Goal: Information Seeking & Learning: Learn about a topic

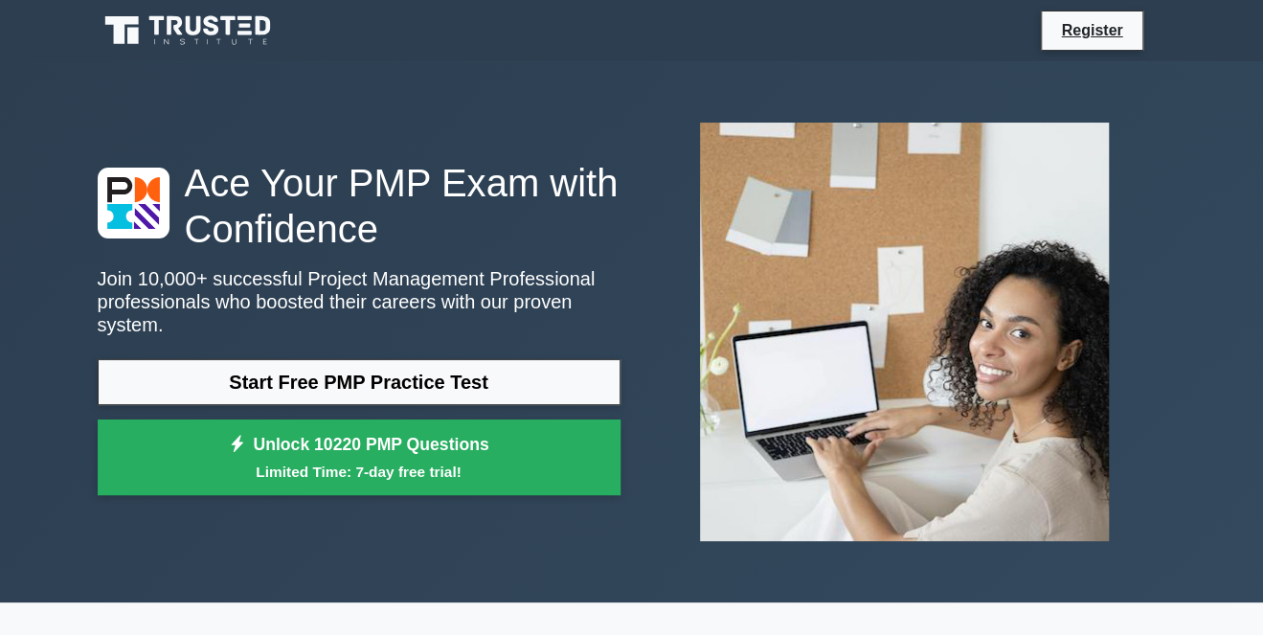
click at [465, 379] on link "Start Free PMP Practice Test" at bounding box center [359, 382] width 523 height 46
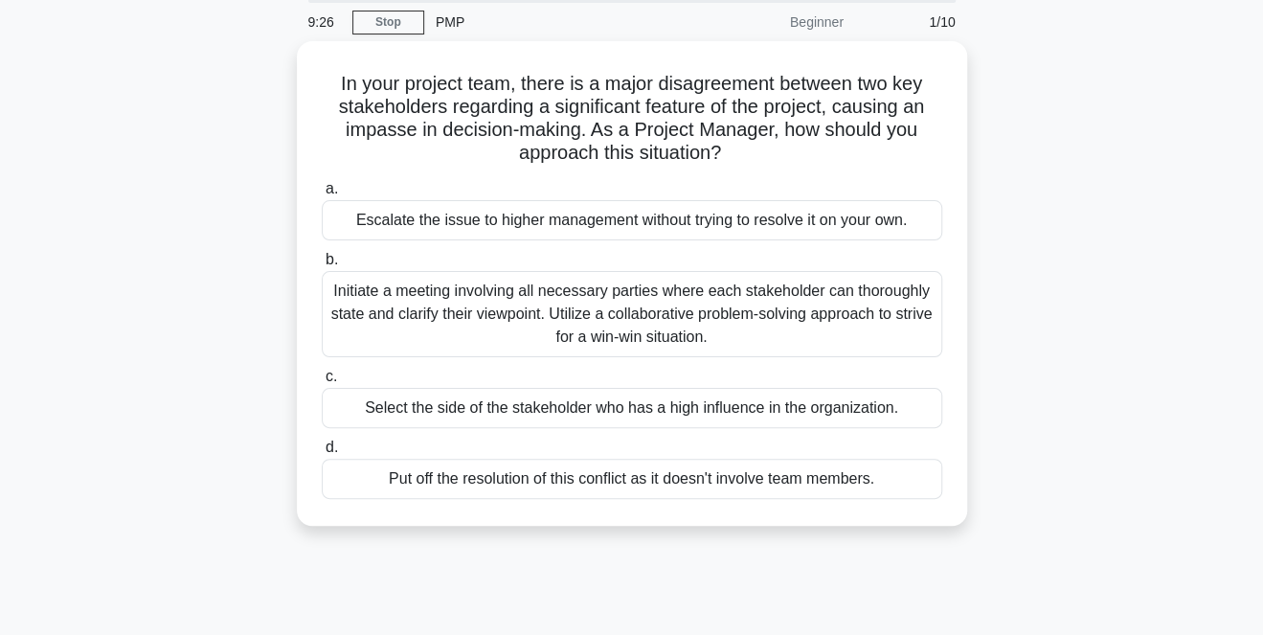
scroll to position [79, 0]
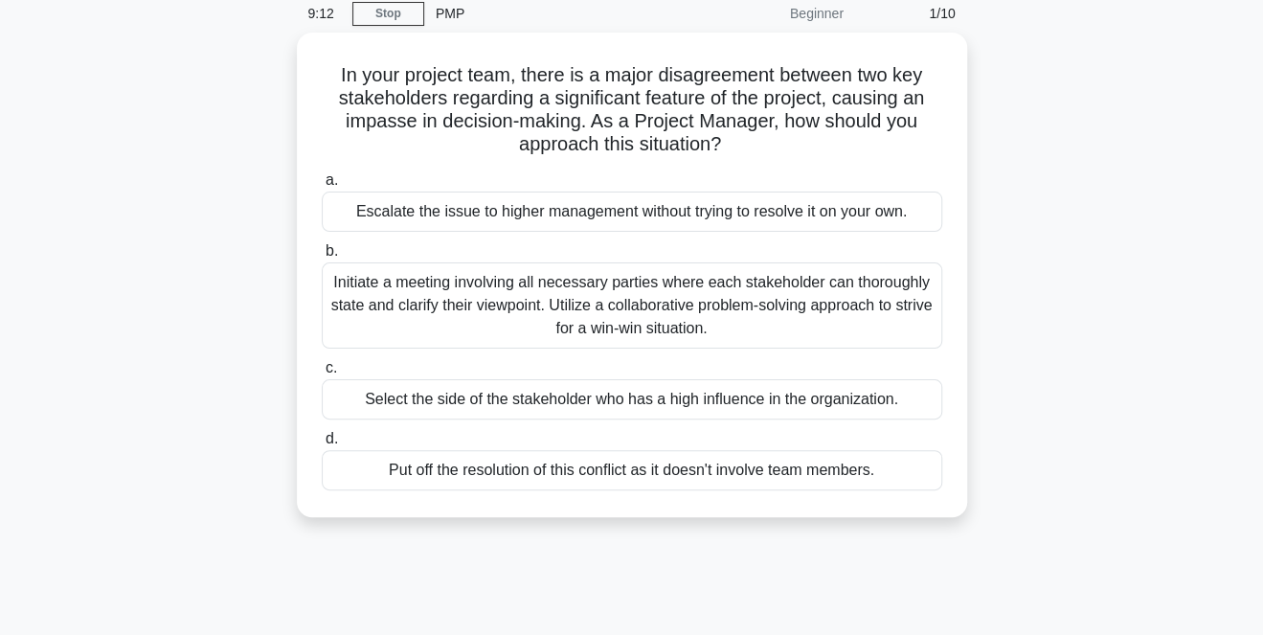
click at [887, 304] on div "Initiate a meeting involving all necessary parties where each stakeholder can t…" at bounding box center [632, 305] width 621 height 86
click at [322, 258] on input "b. Initiate a meeting involving all necessary parties where each stakeholder ca…" at bounding box center [322, 251] width 0 height 12
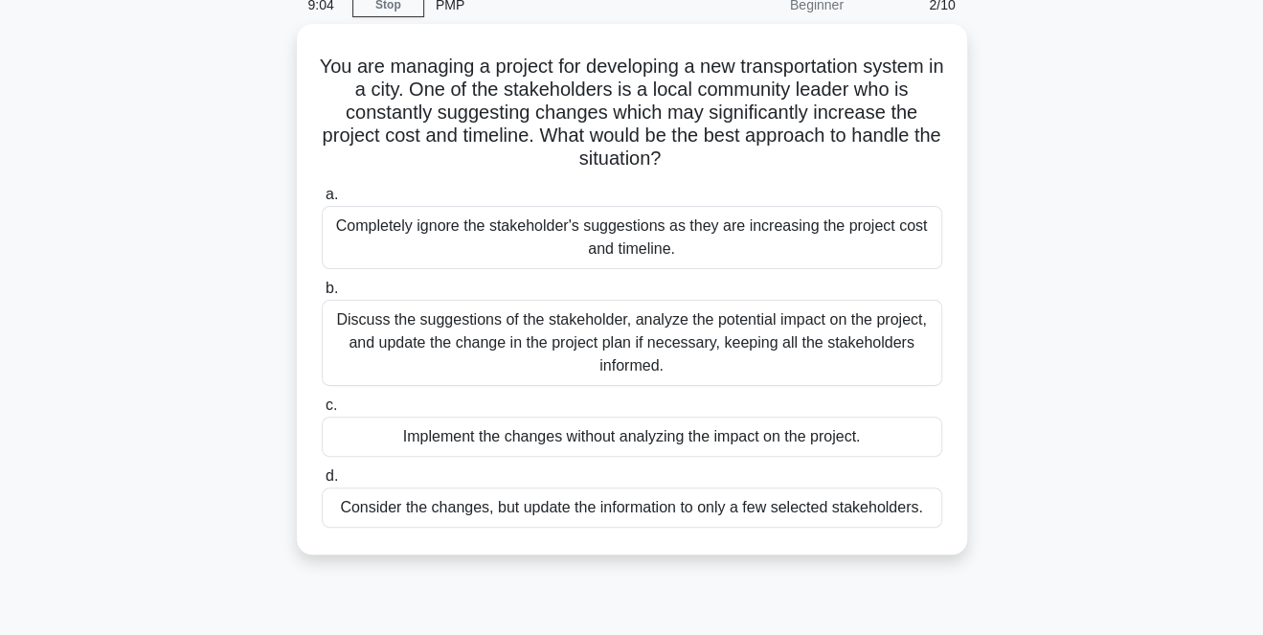
scroll to position [90, 0]
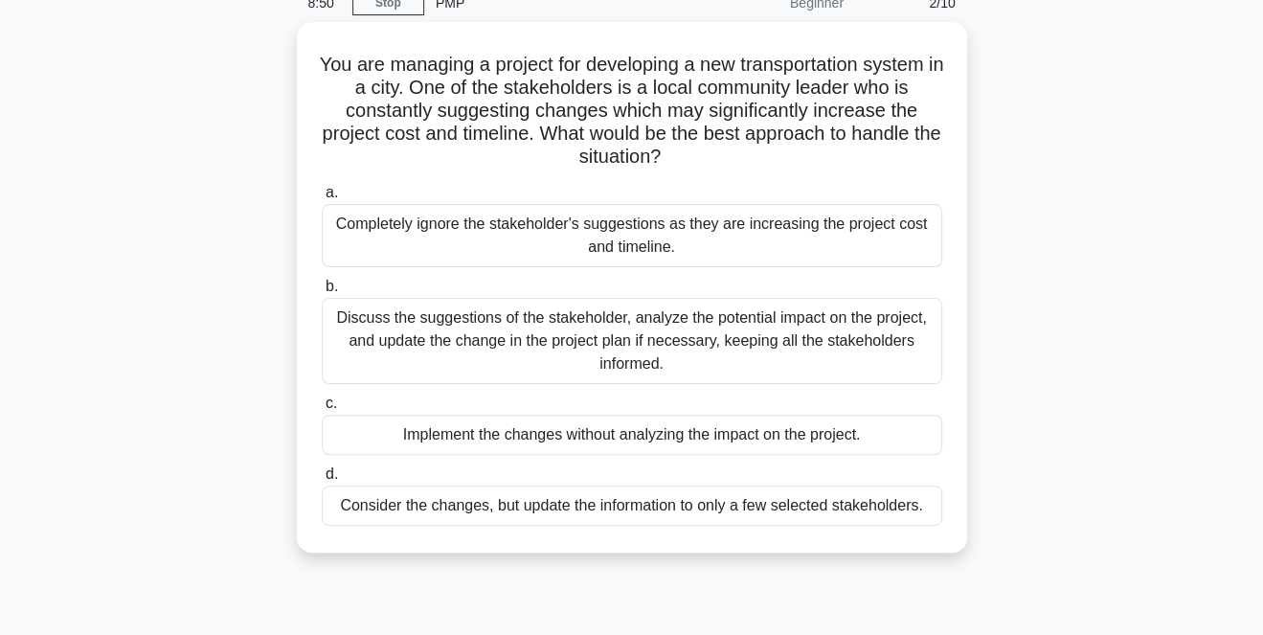
click at [908, 358] on div "Discuss the suggestions of the stakeholder, analyze the potential impact on the…" at bounding box center [632, 341] width 621 height 86
click at [322, 293] on input "b. Discuss the suggestions of the stakeholder, analyze the potential impact on …" at bounding box center [322, 287] width 0 height 12
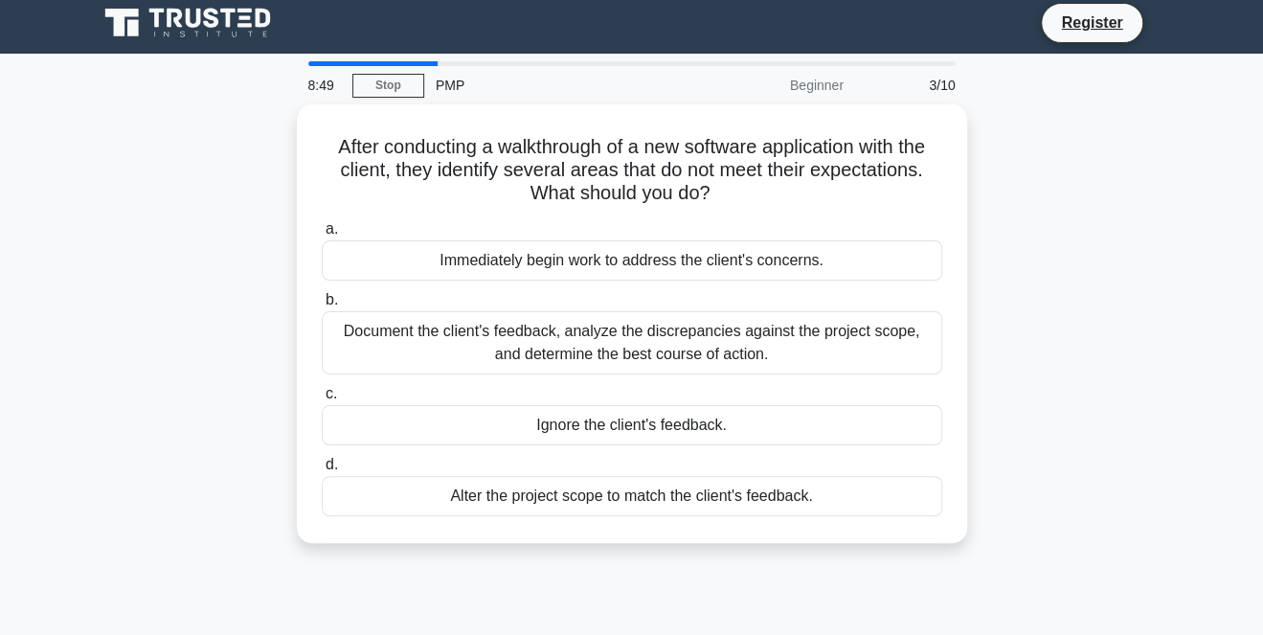
scroll to position [0, 0]
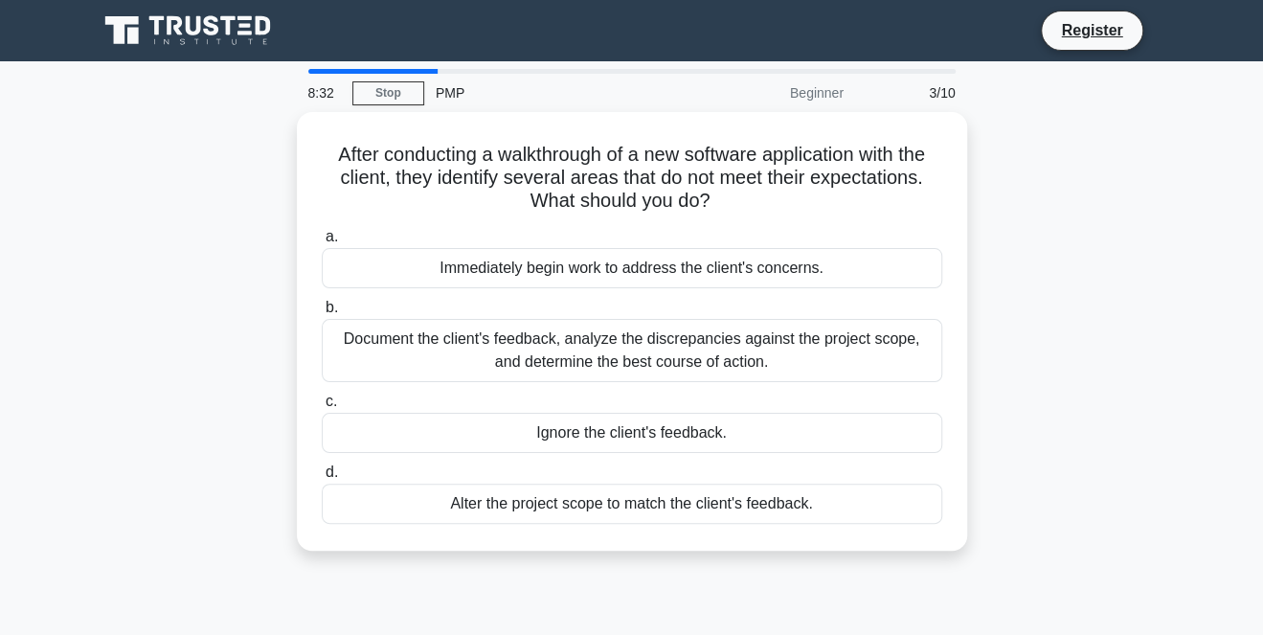
click at [912, 282] on div "Immediately begin work to address the client's concerns." at bounding box center [632, 268] width 621 height 40
click at [322, 243] on input "a. Immediately begin work to address the client's concerns." at bounding box center [322, 237] width 0 height 12
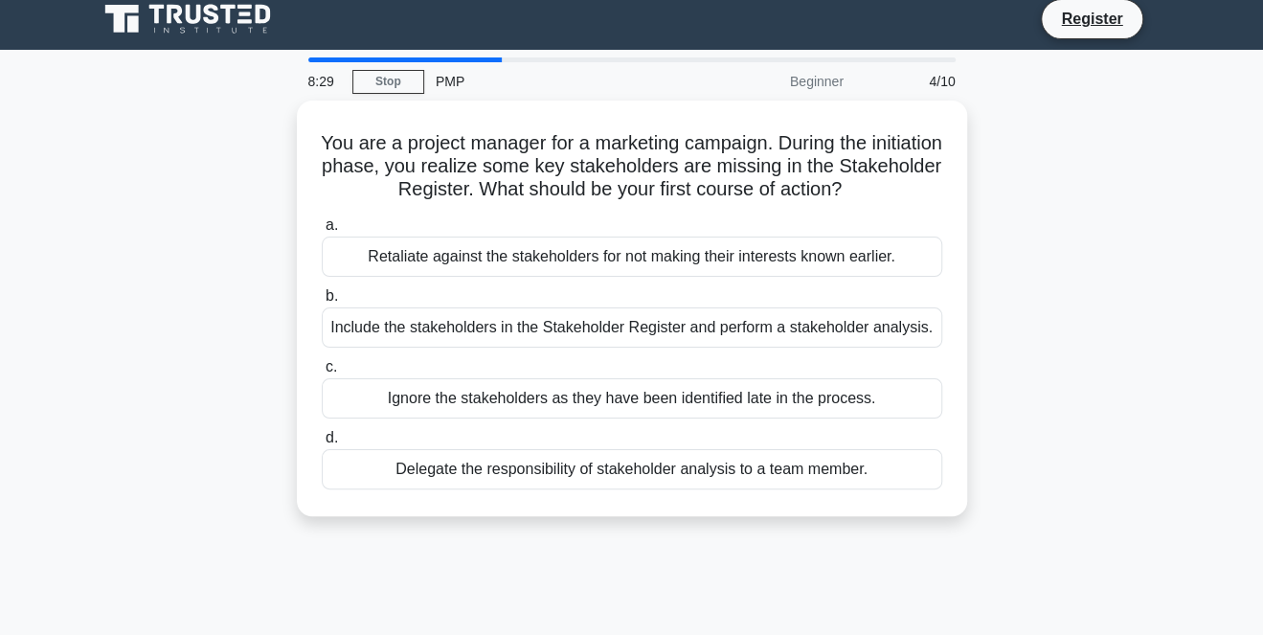
scroll to position [15, 0]
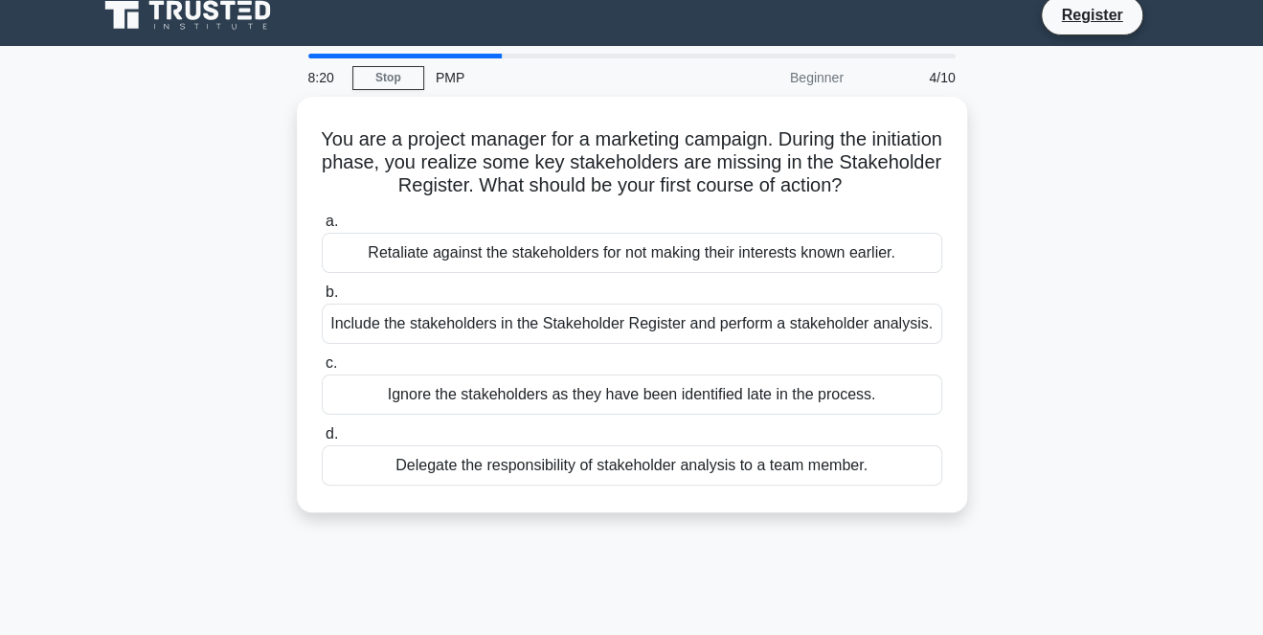
click at [936, 325] on div "Include the stakeholders in the Stakeholder Register and perform a stakeholder …" at bounding box center [632, 324] width 621 height 40
click at [322, 299] on input "b. Include the stakeholders in the Stakeholder Register and perform a stakehold…" at bounding box center [322, 292] width 0 height 12
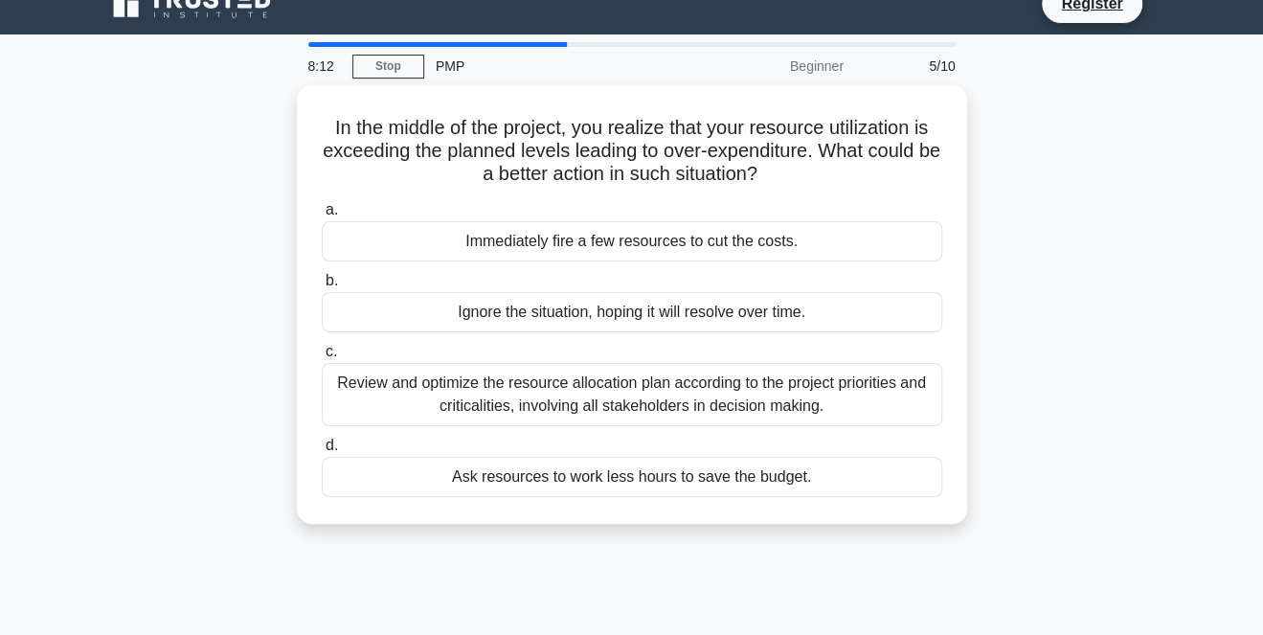
scroll to position [34, 0]
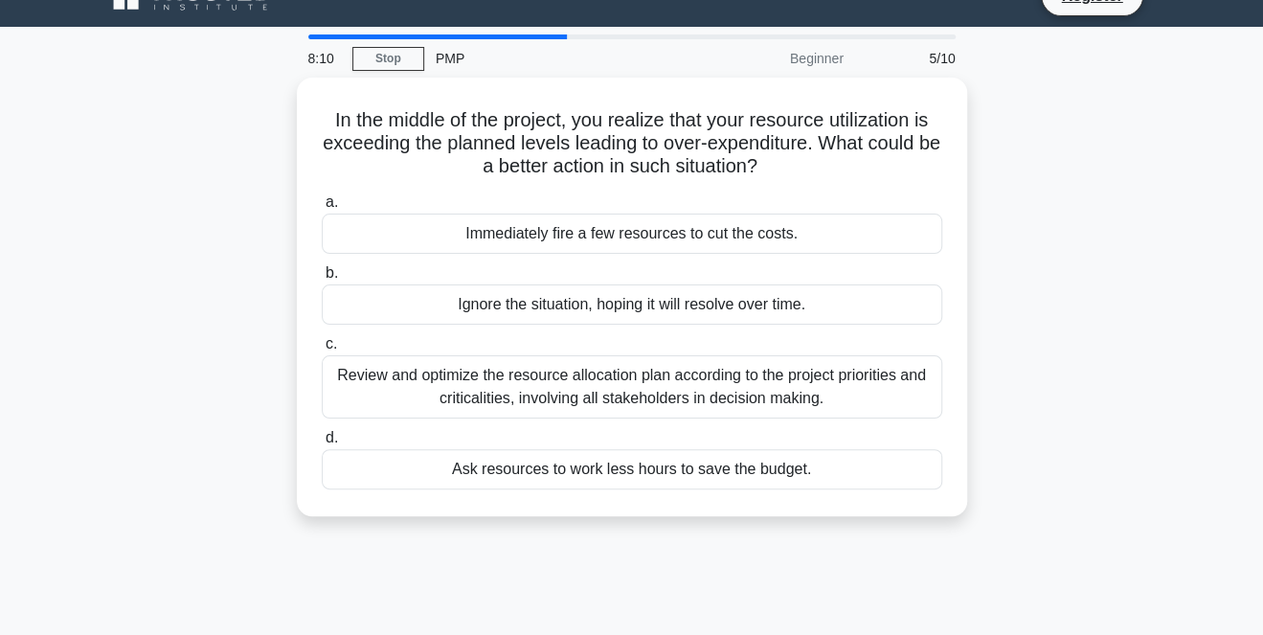
click at [908, 375] on div "Review and optimize the resource allocation plan according to the project prior…" at bounding box center [632, 386] width 621 height 63
click at [322, 351] on input "c. Review and optimize the resource allocation plan according to the project pr…" at bounding box center [322, 344] width 0 height 12
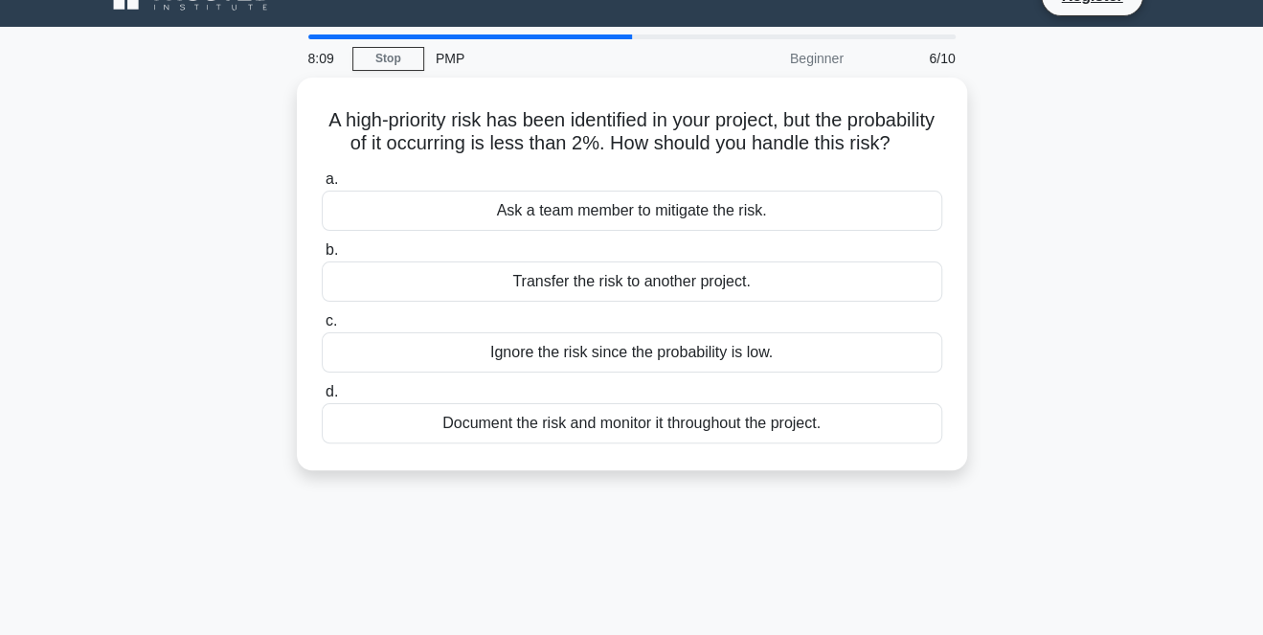
scroll to position [0, 0]
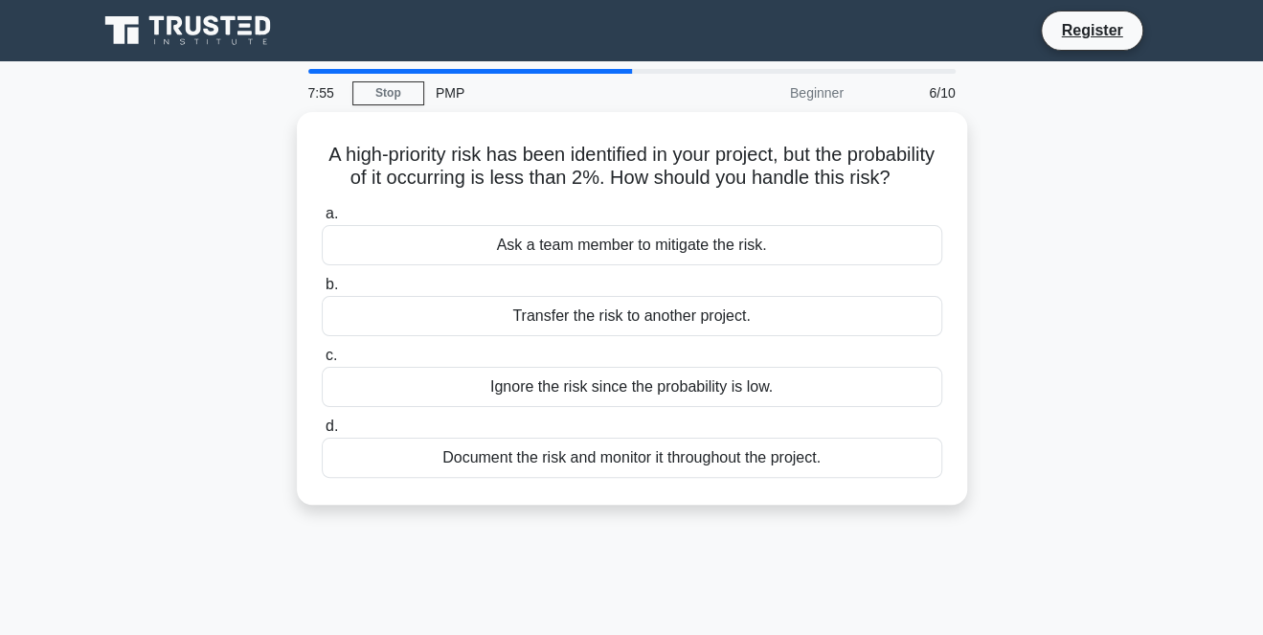
click at [893, 265] on div "Ask a team member to mitigate the risk." at bounding box center [632, 245] width 621 height 40
click at [322, 220] on input "a. Ask a team member to mitigate the risk." at bounding box center [322, 214] width 0 height 12
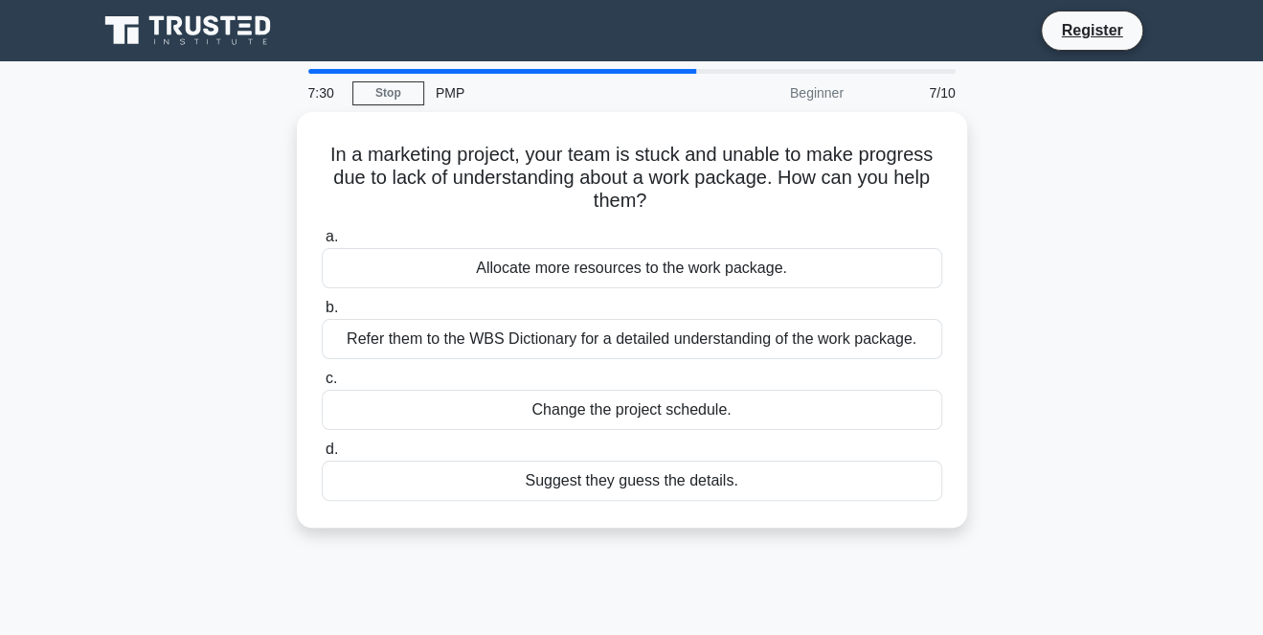
click at [763, 355] on div "Refer them to the WBS Dictionary for a detailed understanding of the work packa…" at bounding box center [632, 339] width 621 height 40
click at [322, 314] on input "b. Refer them to the WBS Dictionary for a detailed understanding of the work pa…" at bounding box center [322, 308] width 0 height 12
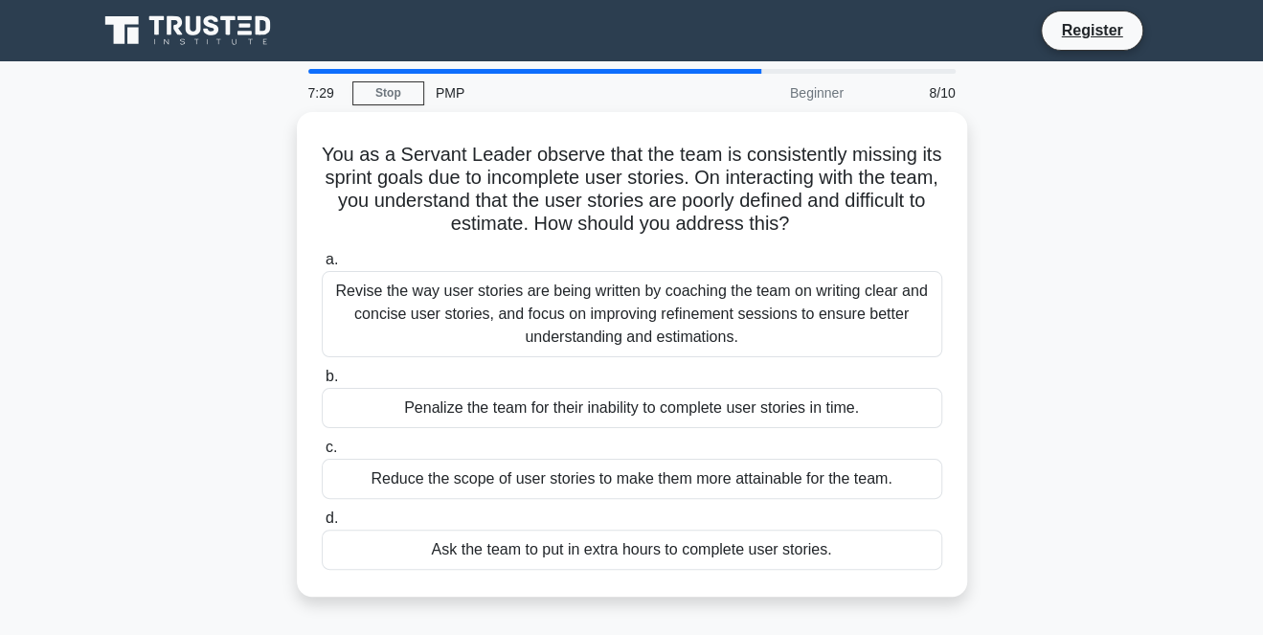
click at [963, 413] on div "You as a Servant Leader observe that the team is consistently missing its sprin…" at bounding box center [632, 354] width 670 height 485
click at [684, 309] on div "Revise the way user stories are being written by coaching the team on writing c…" at bounding box center [632, 314] width 621 height 86
click at [322, 266] on input "a. Revise the way user stories are being written by coaching the team on writin…" at bounding box center [322, 260] width 0 height 12
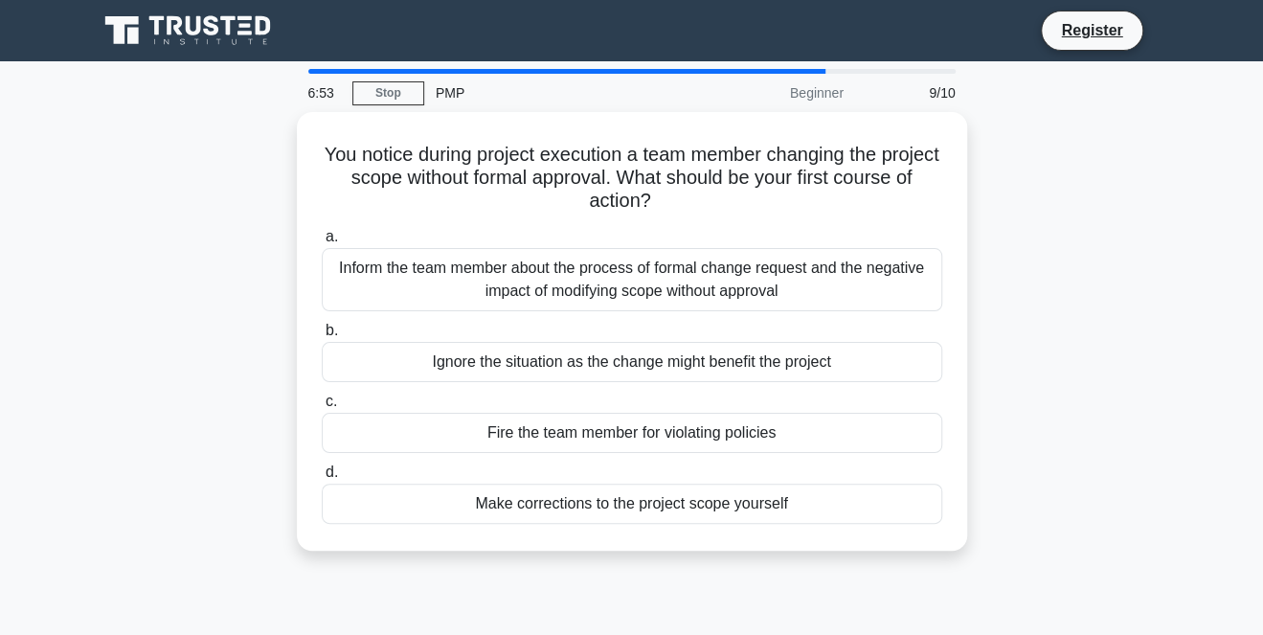
click at [923, 292] on div "Inform the team member about the process of formal change request and the negat…" at bounding box center [632, 279] width 621 height 63
click at [322, 243] on input "a. Inform the team member about the process of formal change request and the ne…" at bounding box center [322, 237] width 0 height 12
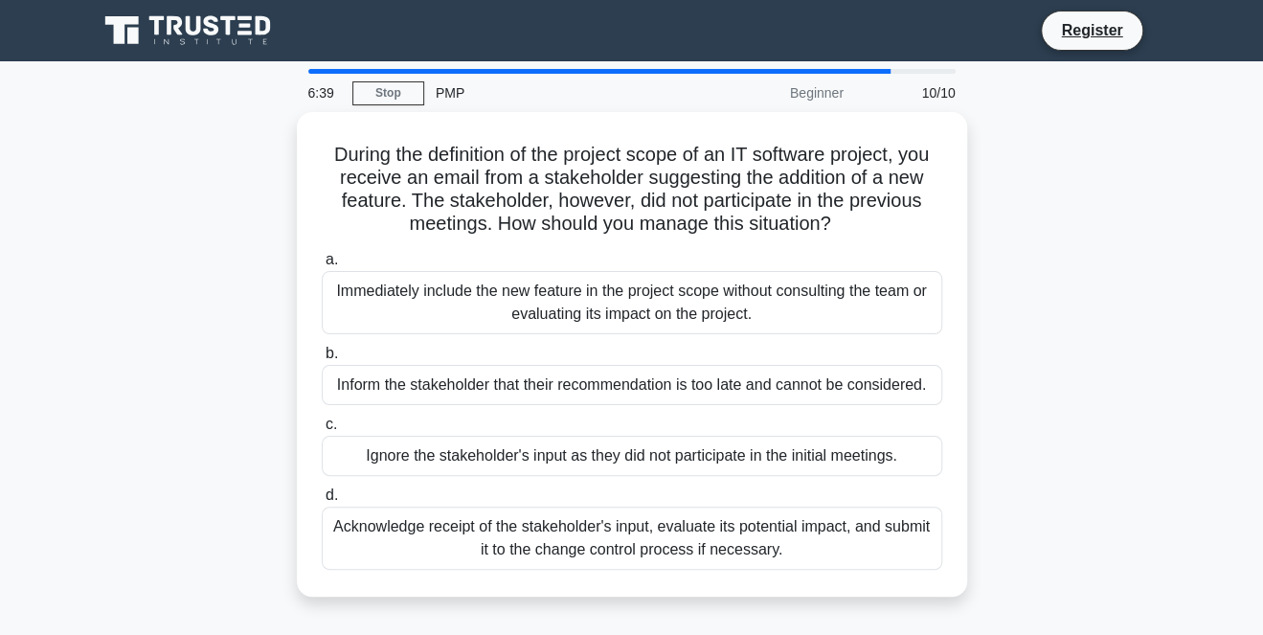
click at [877, 546] on div "Acknowledge receipt of the stakeholder's input, evaluate its potential impact, …" at bounding box center [632, 538] width 621 height 63
click at [322, 502] on input "d. Acknowledge receipt of the stakeholder's input, evaluate its potential impac…" at bounding box center [322, 495] width 0 height 12
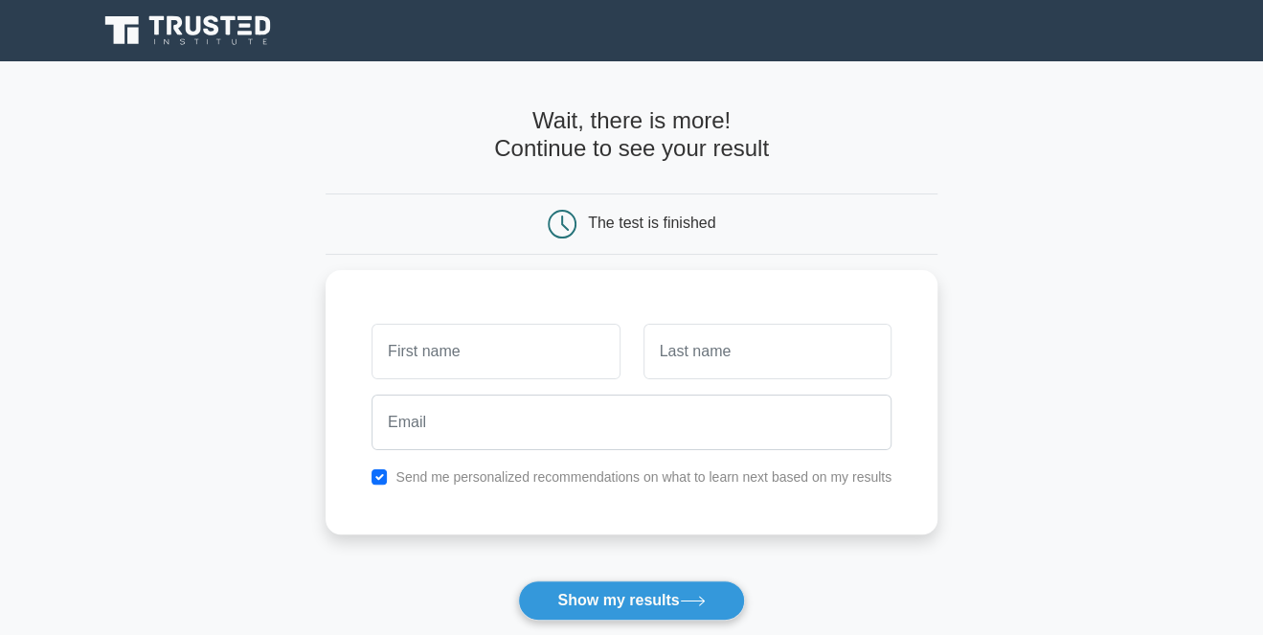
click at [538, 377] on input "text" at bounding box center [496, 352] width 248 height 56
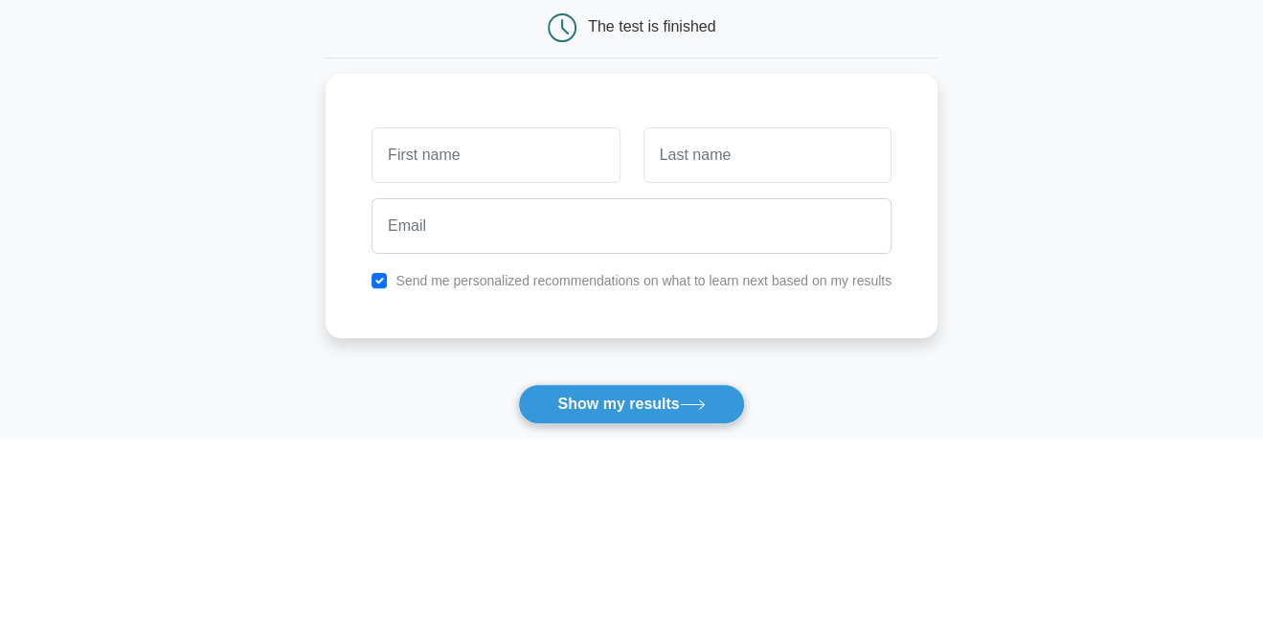
click at [592, 345] on input "text" at bounding box center [496, 352] width 248 height 56
click at [543, 354] on input "text" at bounding box center [496, 352] width 248 height 56
type input "nonta"
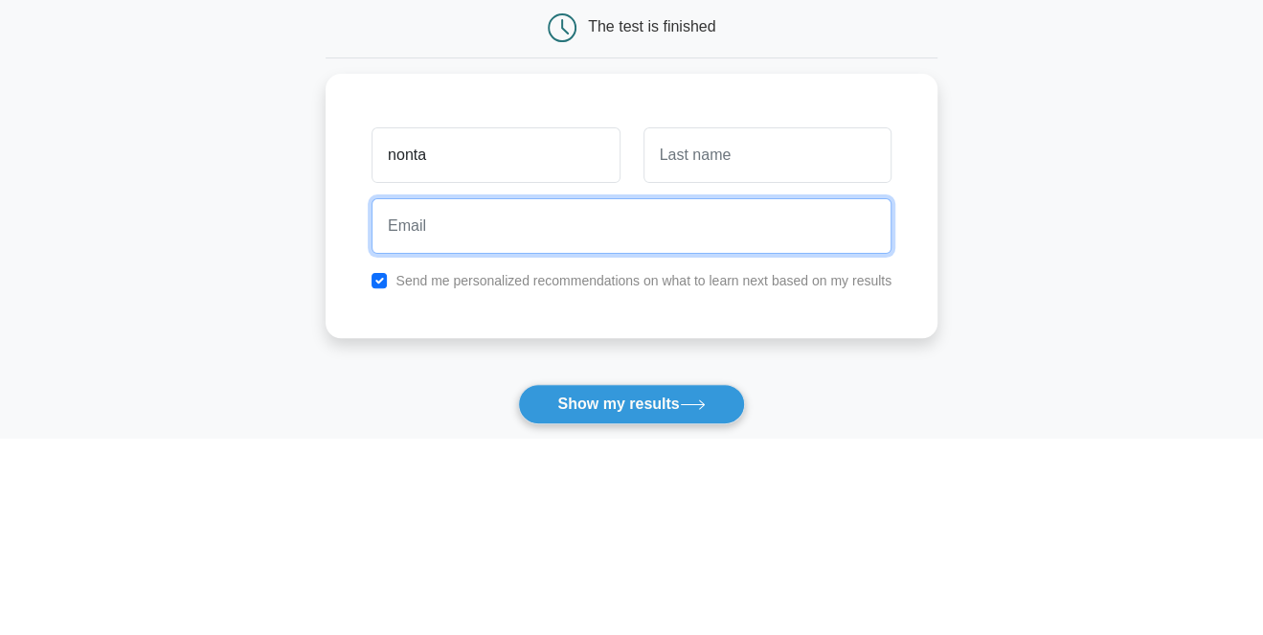
click at [743, 407] on input "email" at bounding box center [632, 423] width 520 height 56
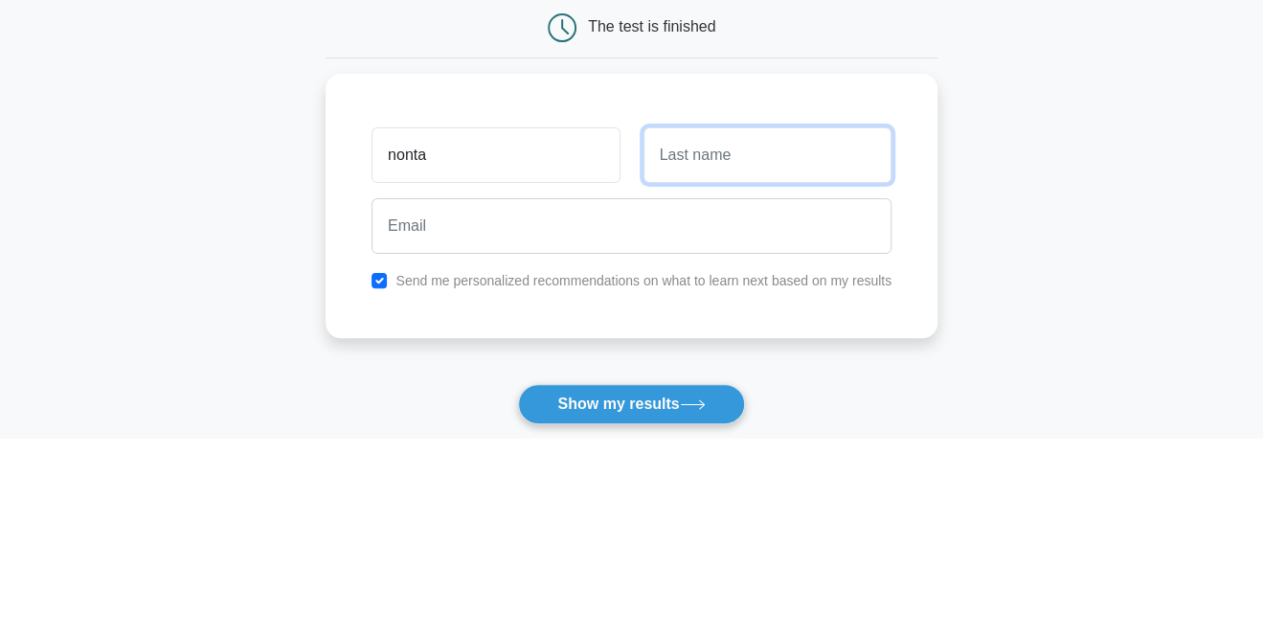
click at [726, 372] on input "text" at bounding box center [768, 352] width 248 height 56
type input "Hetah"
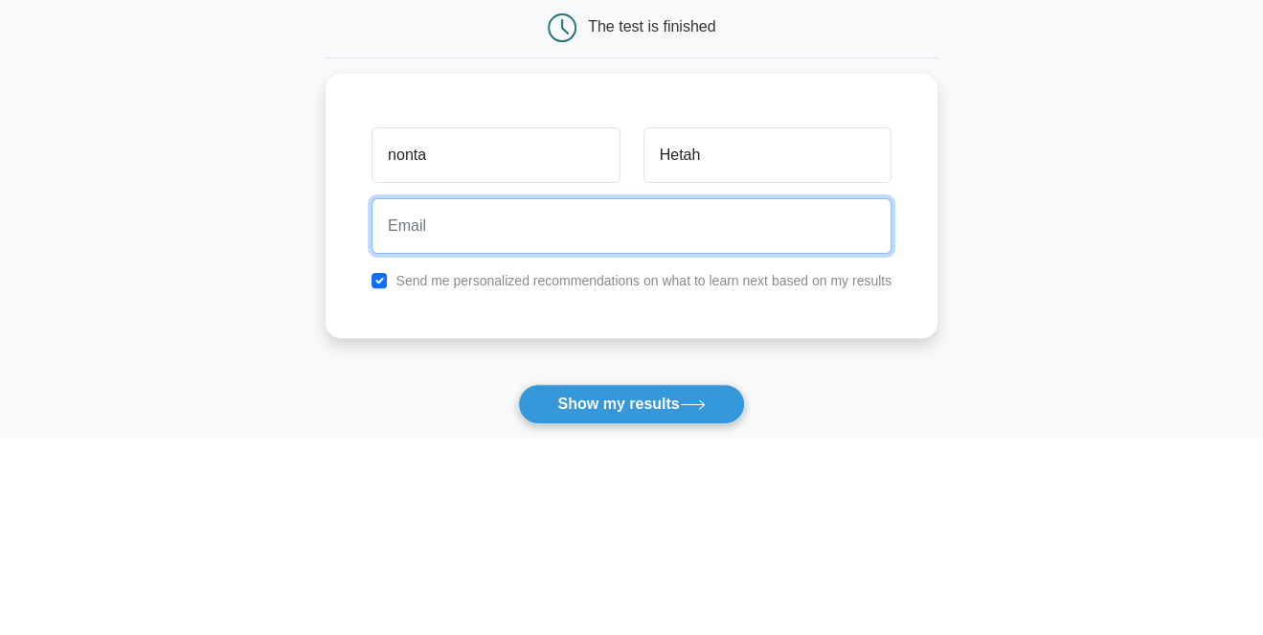
click at [571, 439] on input "email" at bounding box center [632, 423] width 520 height 56
type input "chepetembali@gmail.com"
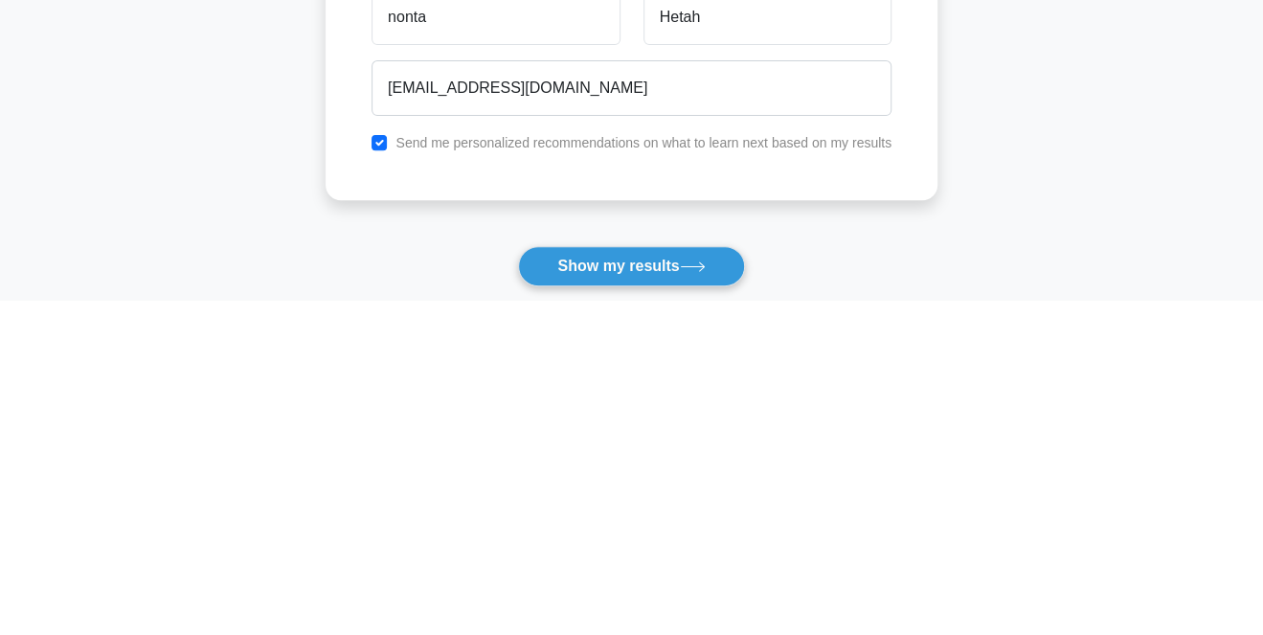
click at [638, 619] on button "Show my results" at bounding box center [631, 600] width 226 height 40
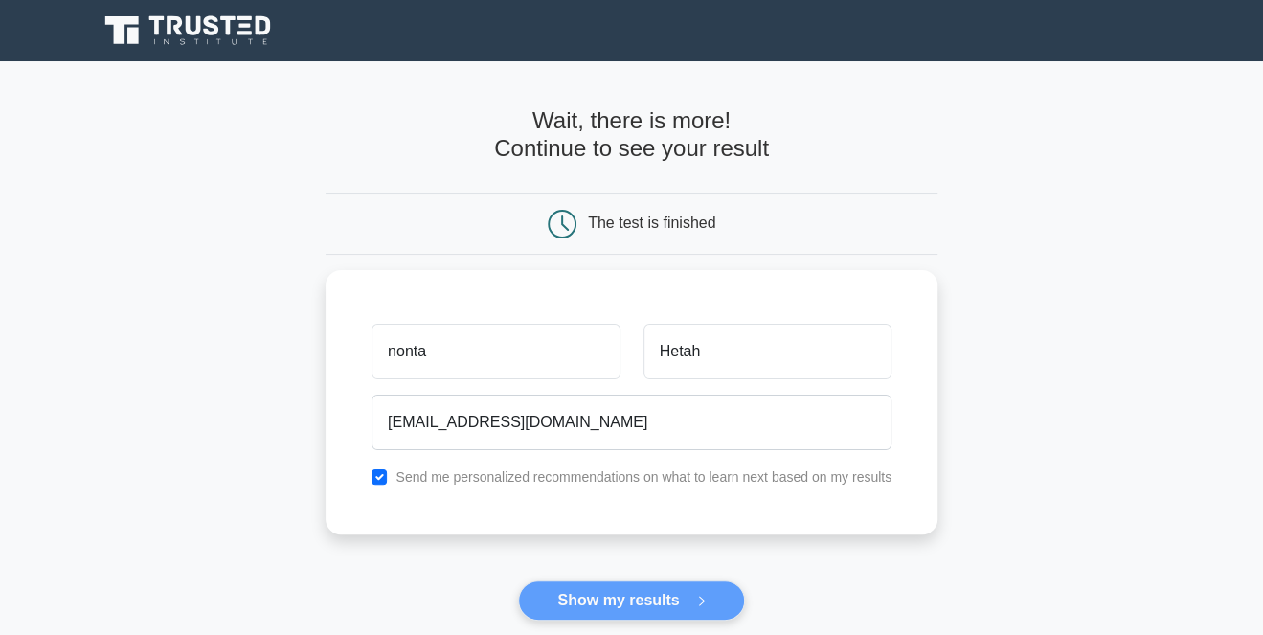
click at [646, 274] on div "nonta Hetah chepetembali@gmail.com Send me personalized recommendations on what…" at bounding box center [632, 402] width 612 height 264
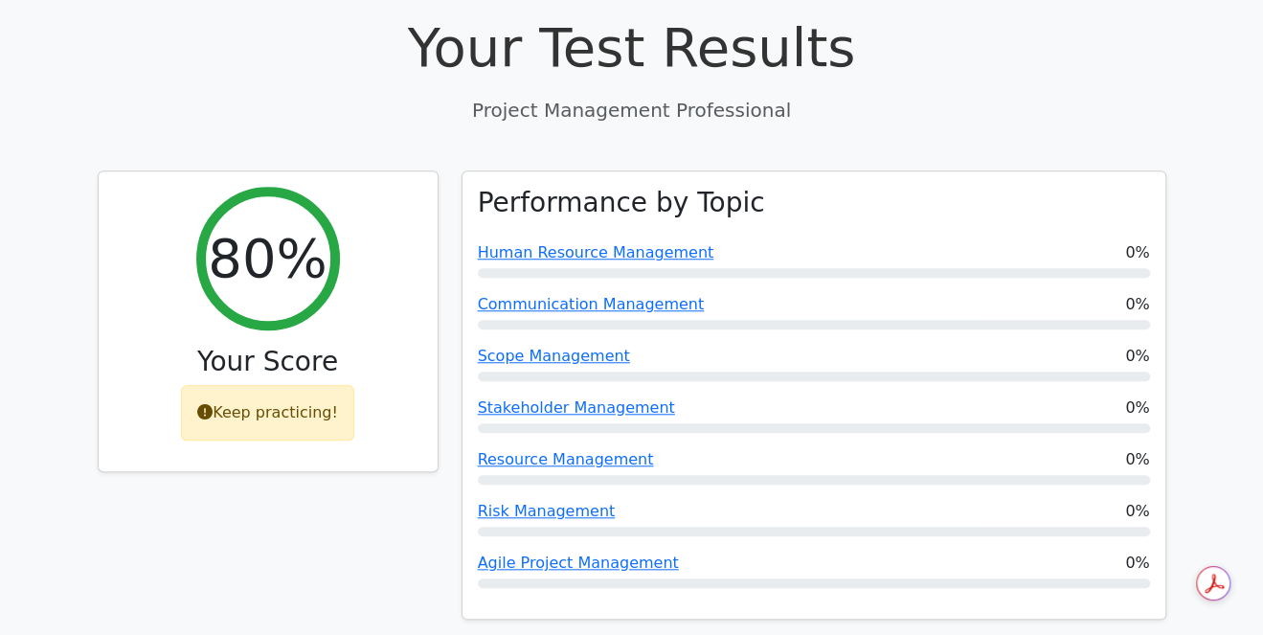
scroll to position [703, 0]
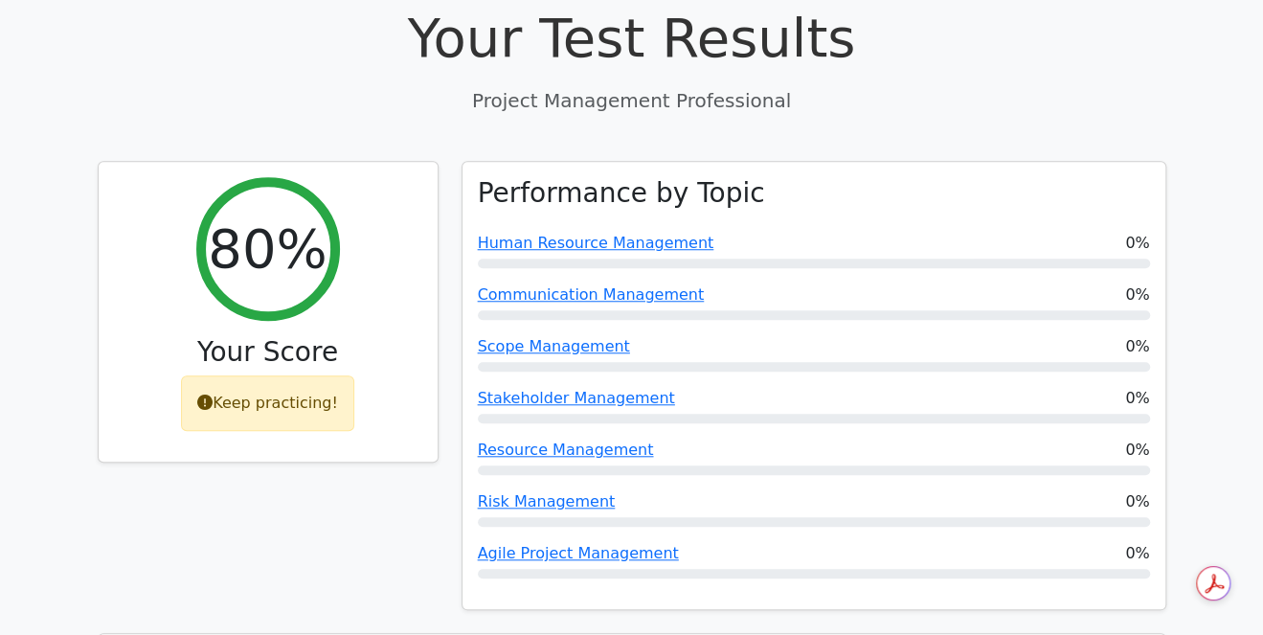
click at [275, 375] on div "Keep practicing!" at bounding box center [267, 403] width 173 height 56
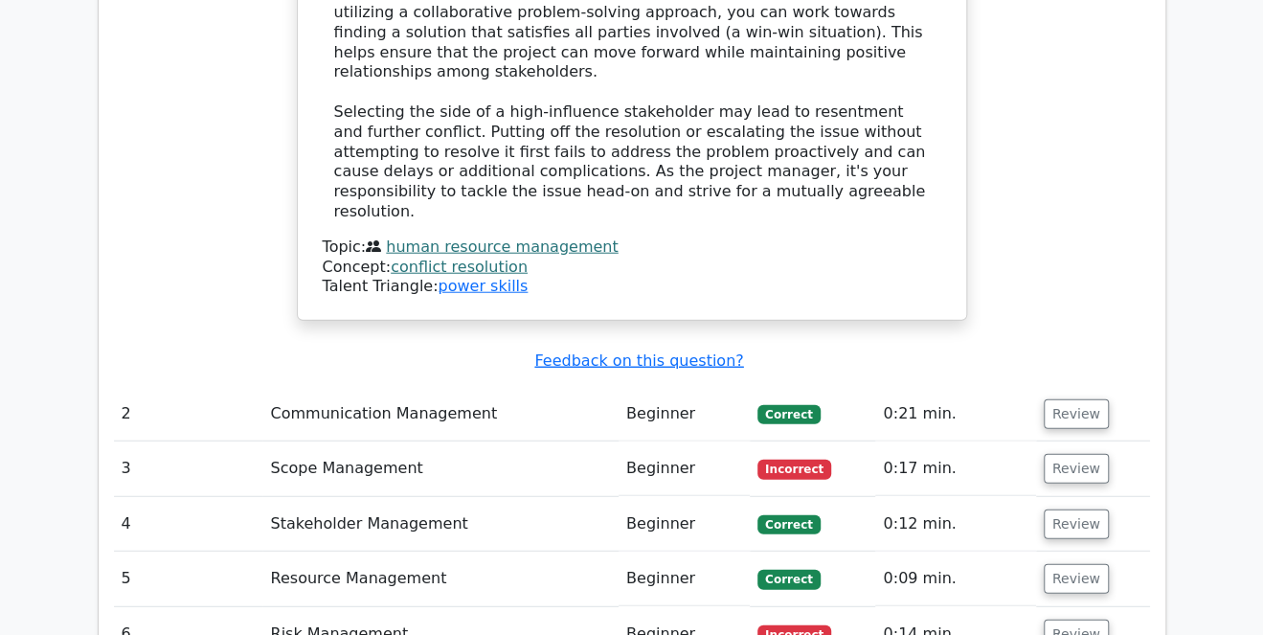
scroll to position [2402, 0]
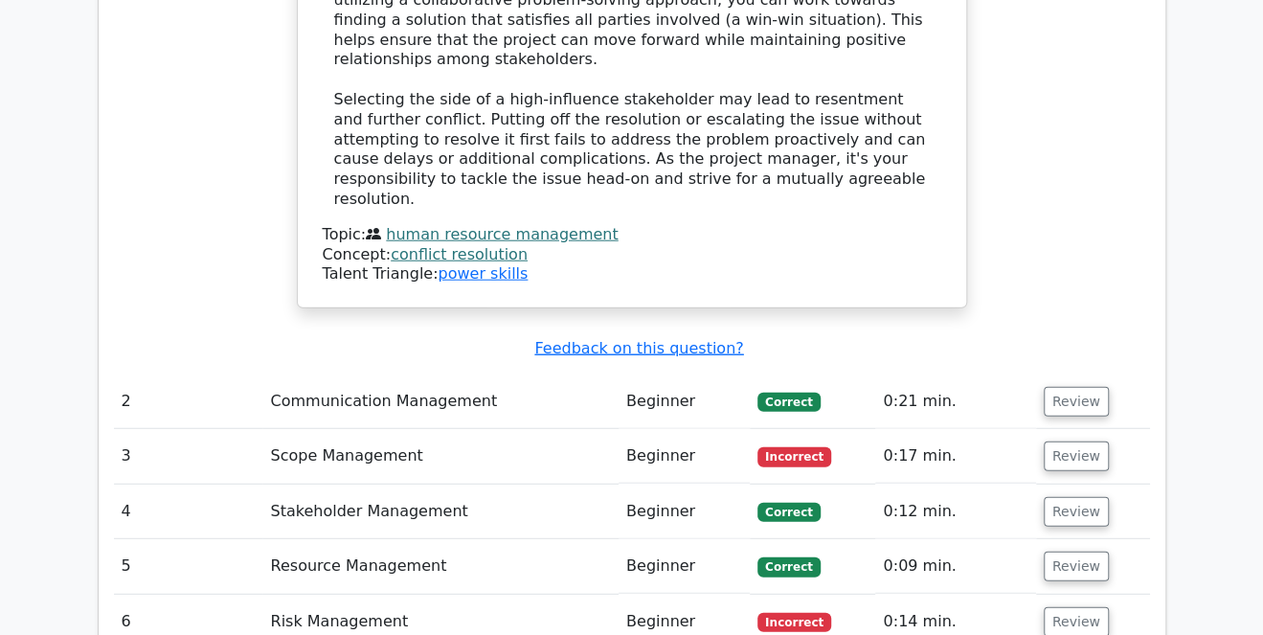
click at [1015, 429] on td "0:17 min." at bounding box center [955, 456] width 160 height 55
click at [1077, 442] on button "Review" at bounding box center [1076, 457] width 65 height 30
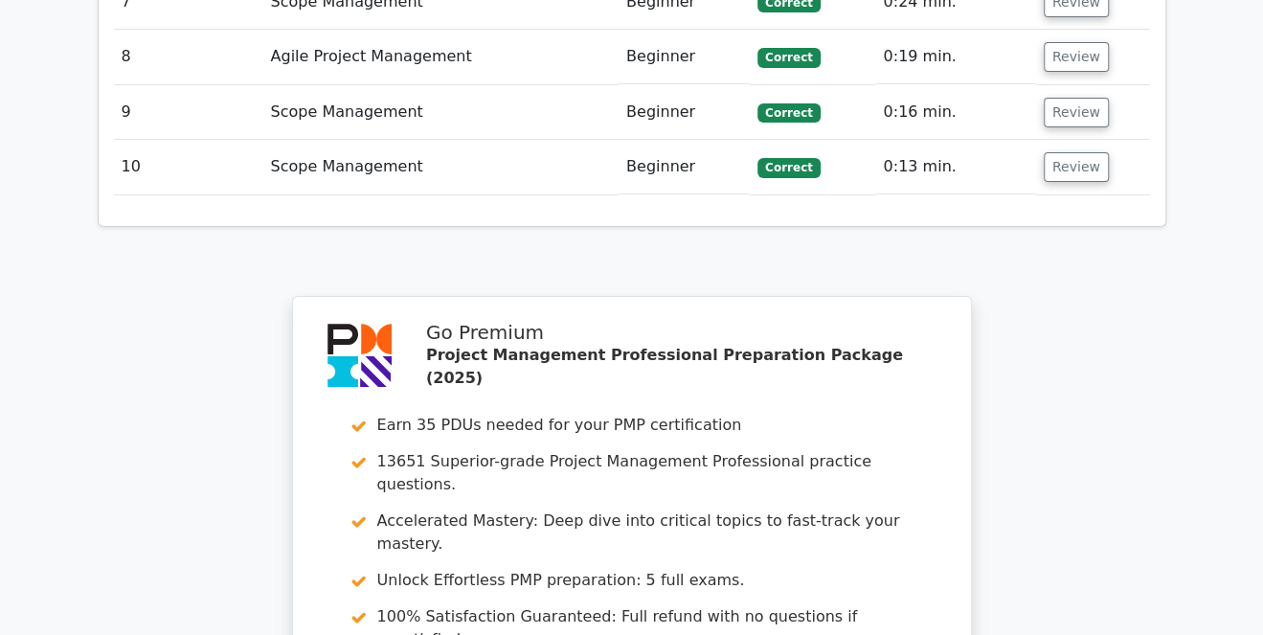
scroll to position [4227, 0]
